Goal: Find specific page/section: Find specific page/section

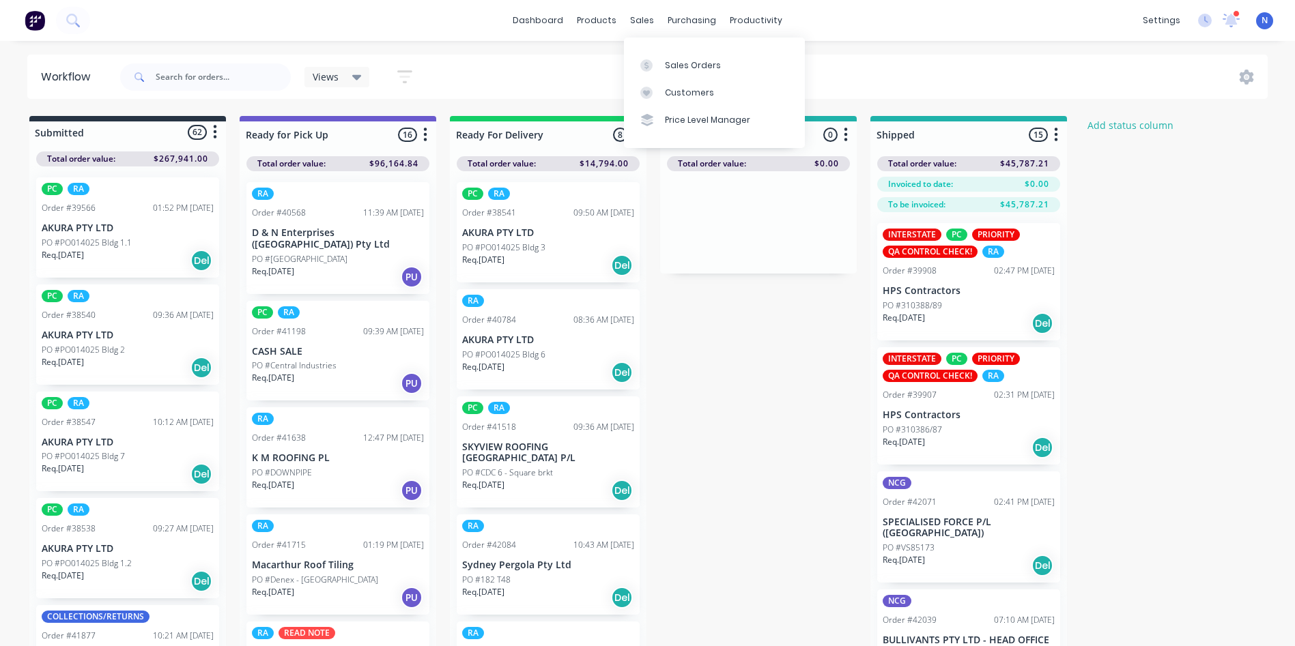
click at [644, 25] on div "sales" at bounding box center [642, 20] width 38 height 20
click at [718, 67] on link "Sales Orders" at bounding box center [714, 64] width 181 height 27
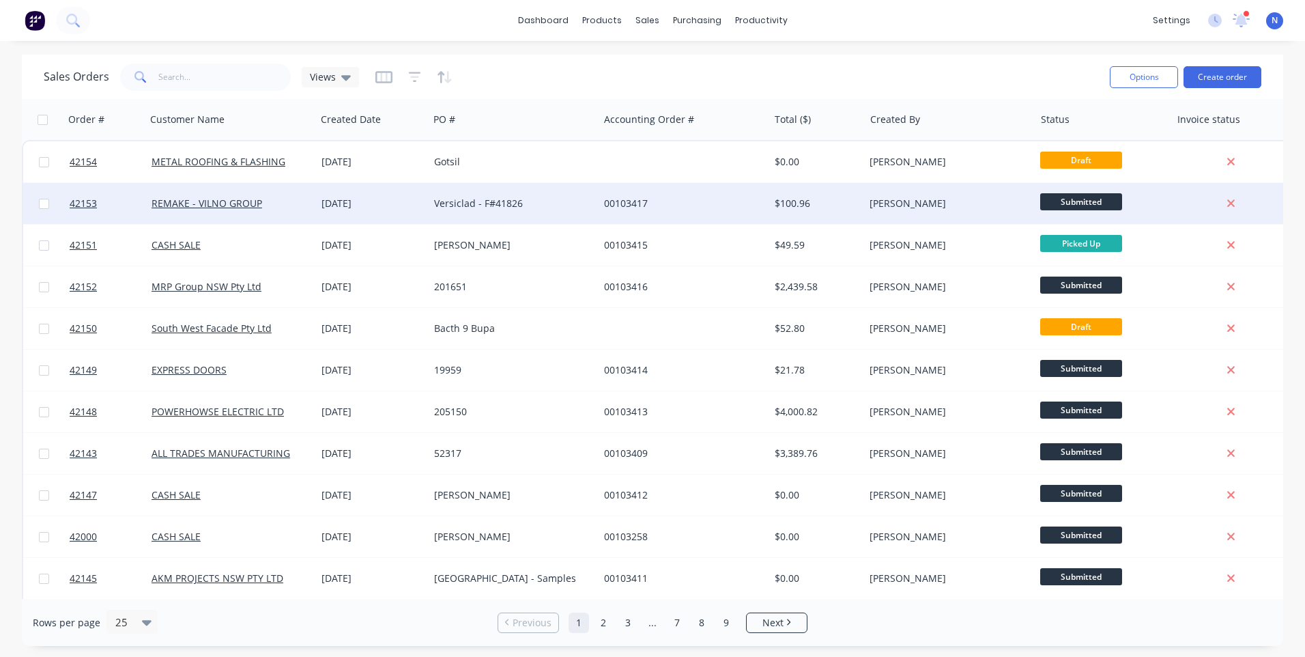
click at [508, 202] on div "Versiclad - F#41826" at bounding box center [510, 204] width 152 height 14
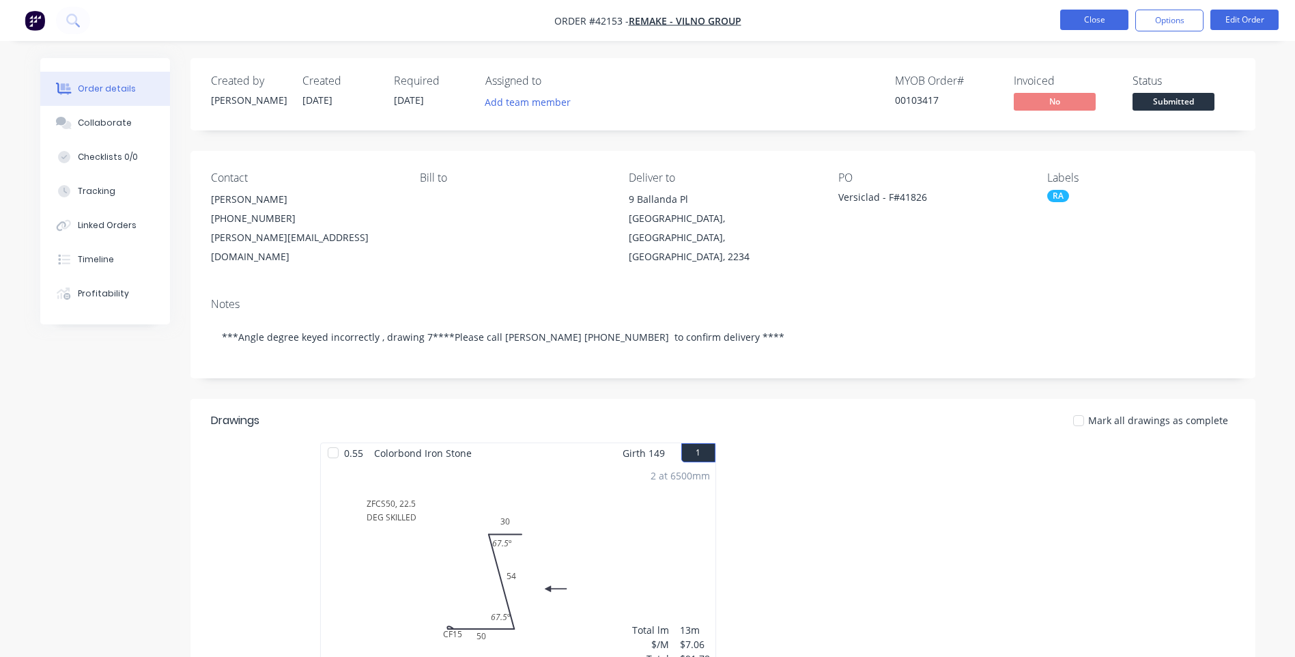
click at [1089, 18] on button "Close" at bounding box center [1094, 20] width 68 height 20
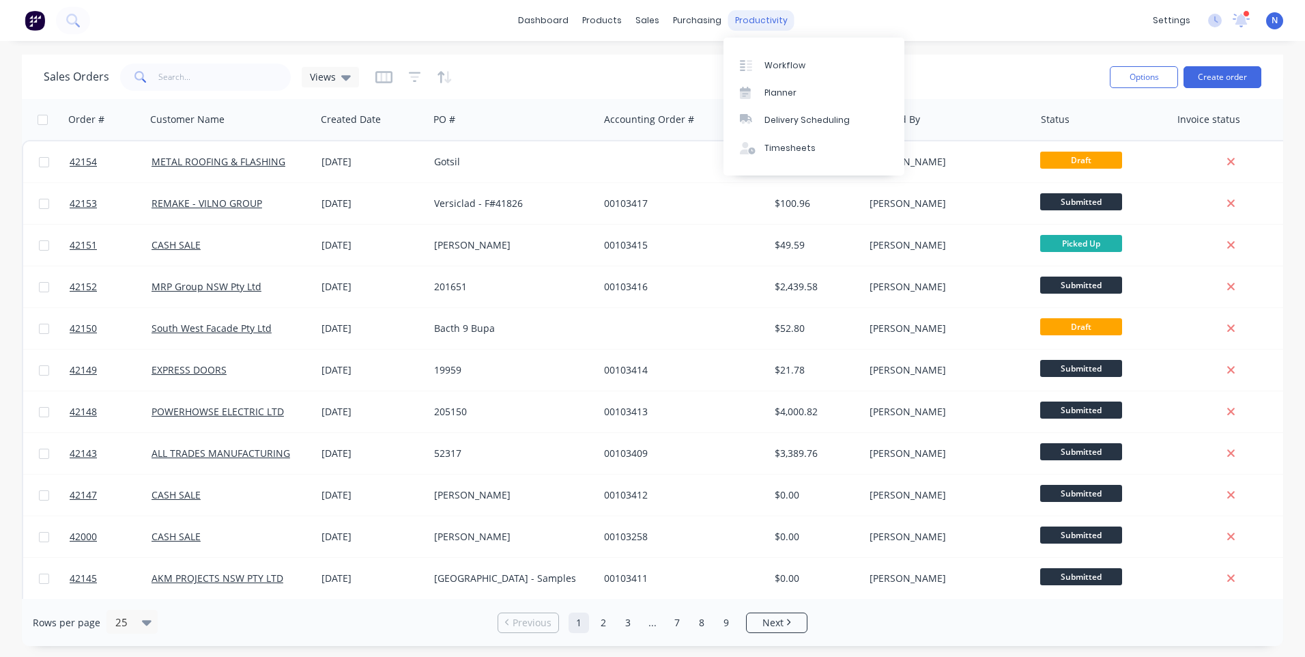
click at [762, 18] on div "productivity" at bounding box center [761, 20] width 66 height 20
click at [774, 60] on div "Workflow" at bounding box center [784, 65] width 41 height 12
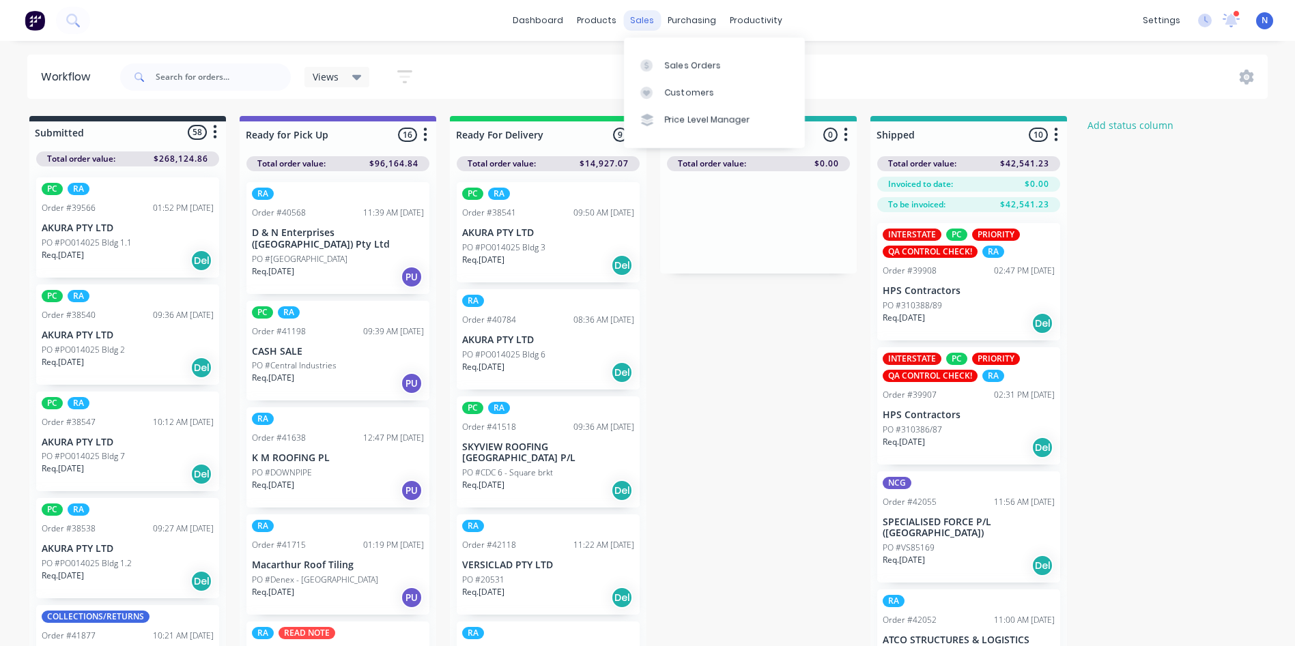
click at [640, 22] on div "sales" at bounding box center [642, 20] width 38 height 20
click at [667, 60] on div "Sales Orders" at bounding box center [693, 65] width 56 height 12
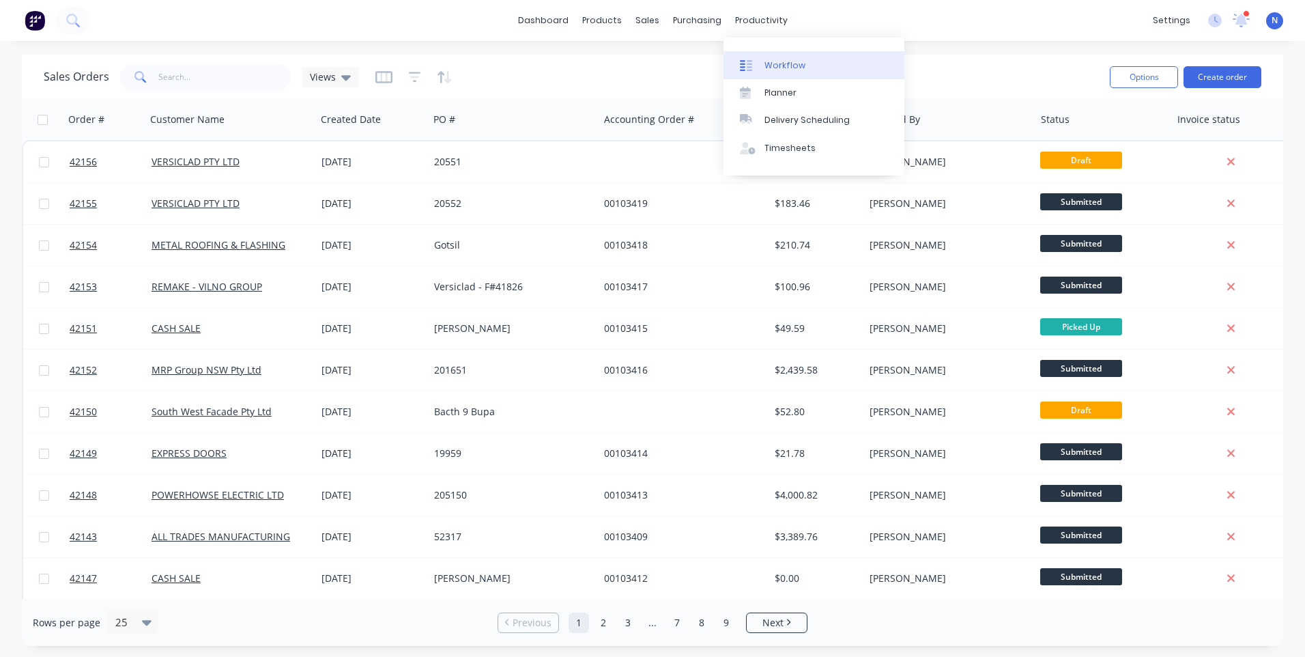
drag, startPoint x: 775, startPoint y: 28, endPoint x: 785, endPoint y: 62, distance: 35.6
click at [775, 29] on div "productivity" at bounding box center [761, 20] width 66 height 20
click at [786, 76] on link "Workflow" at bounding box center [813, 64] width 181 height 27
